Goal: Task Accomplishment & Management: Manage account settings

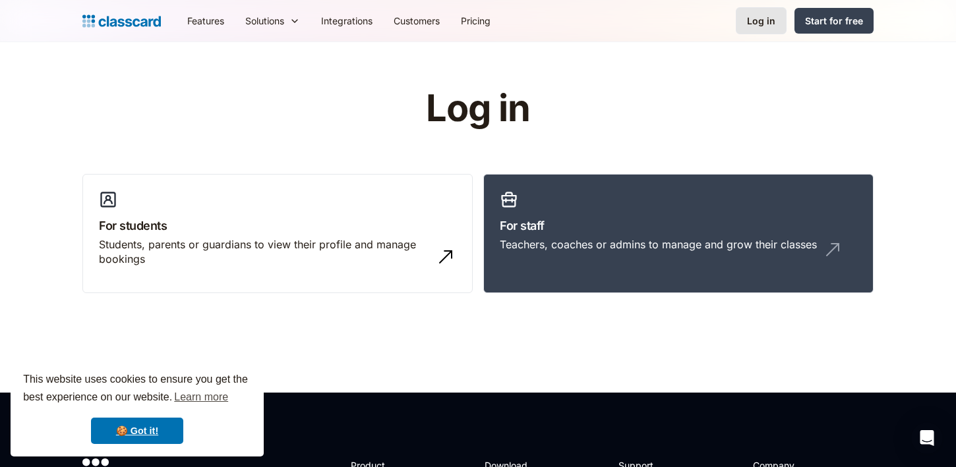
click at [758, 20] on div "Log in" at bounding box center [761, 21] width 28 height 14
click at [772, 22] on div "Log in" at bounding box center [761, 21] width 28 height 14
